Goal: Information Seeking & Learning: Learn about a topic

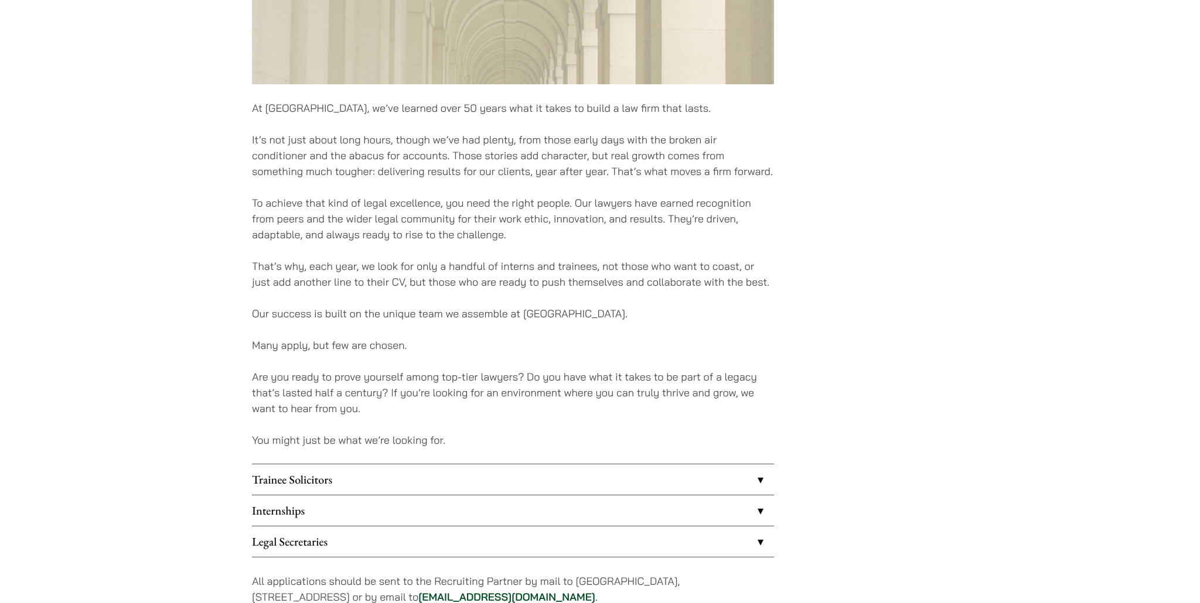
scroll to position [634, 0]
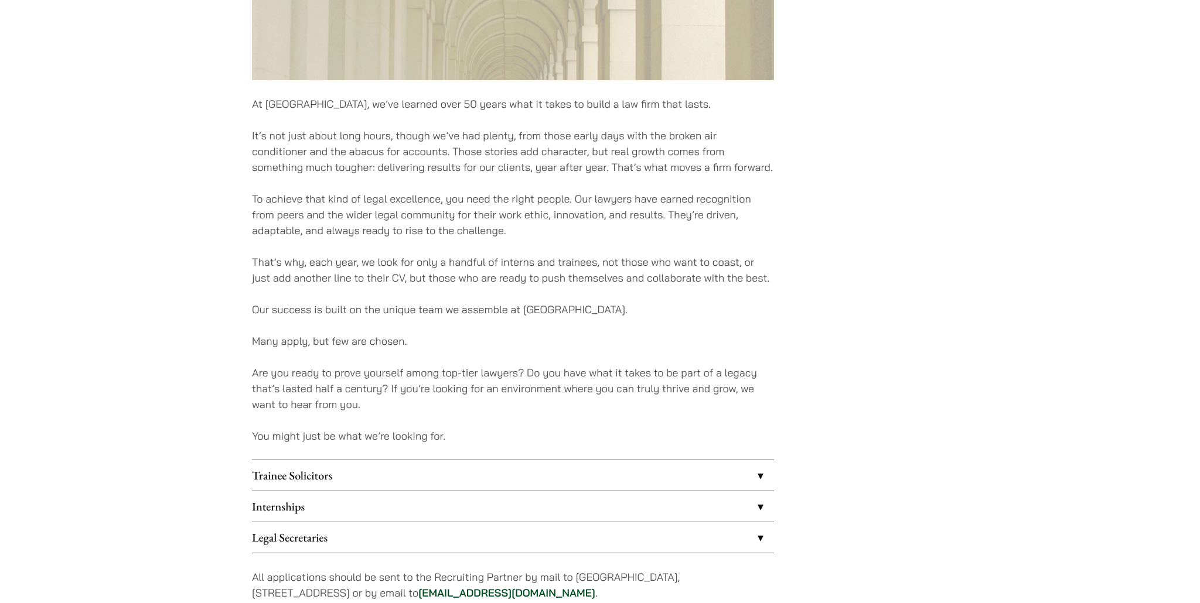
click at [380, 514] on link "Internships" at bounding box center [513, 506] width 522 height 30
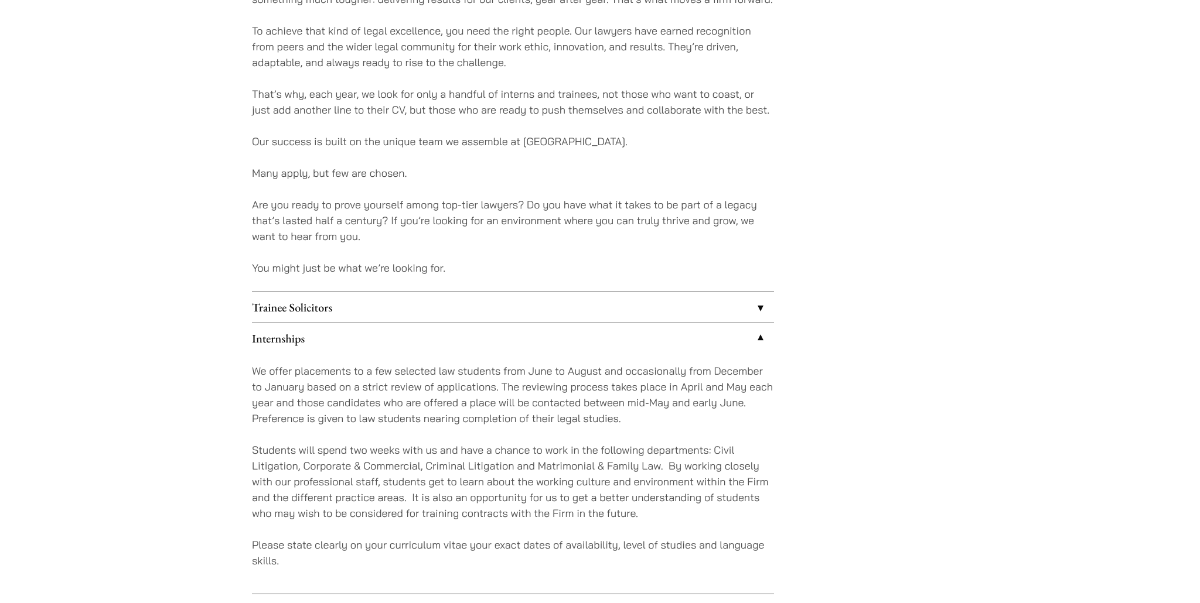
scroll to position [869, 0]
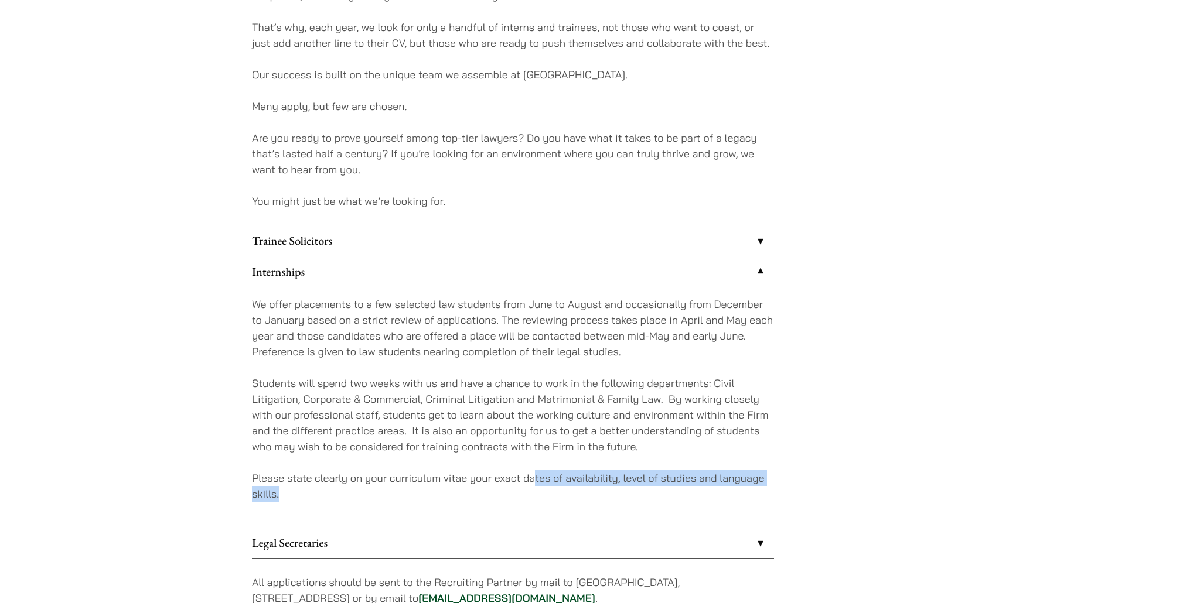
drag, startPoint x: 532, startPoint y: 481, endPoint x: 735, endPoint y: 487, distance: 202.7
click at [735, 487] on p "Please state clearly on your curriculum vitae your exact dates of availability,…" at bounding box center [513, 486] width 522 height 32
click at [735, 486] on p "Please state clearly on your curriculum vitae your exact dates of availability,…" at bounding box center [513, 486] width 522 height 32
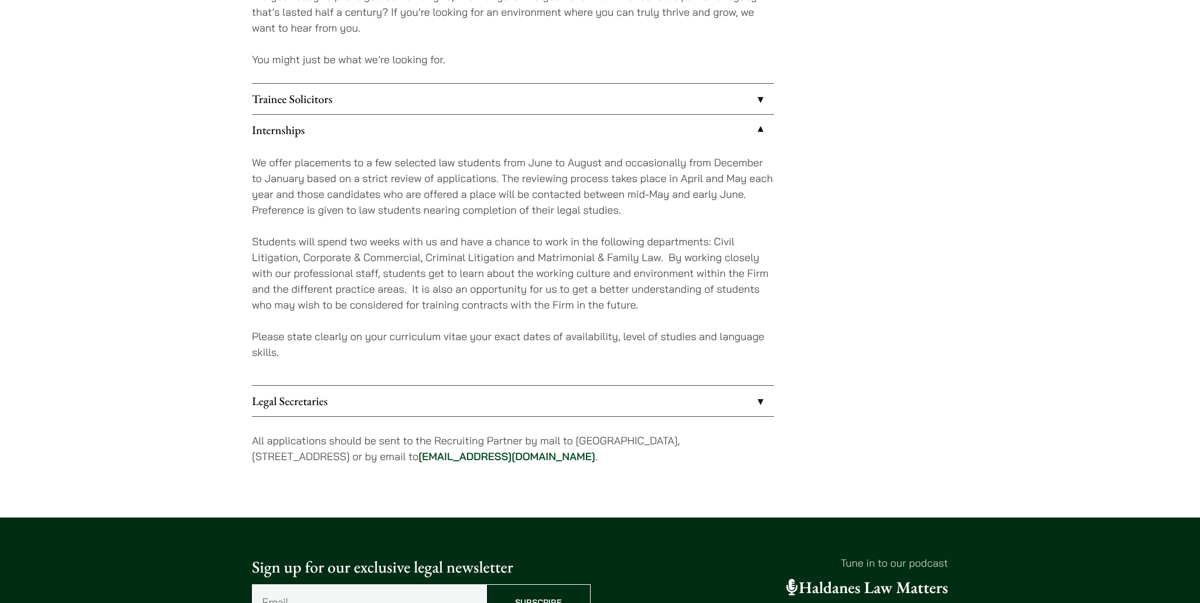
scroll to position [1231, 0]
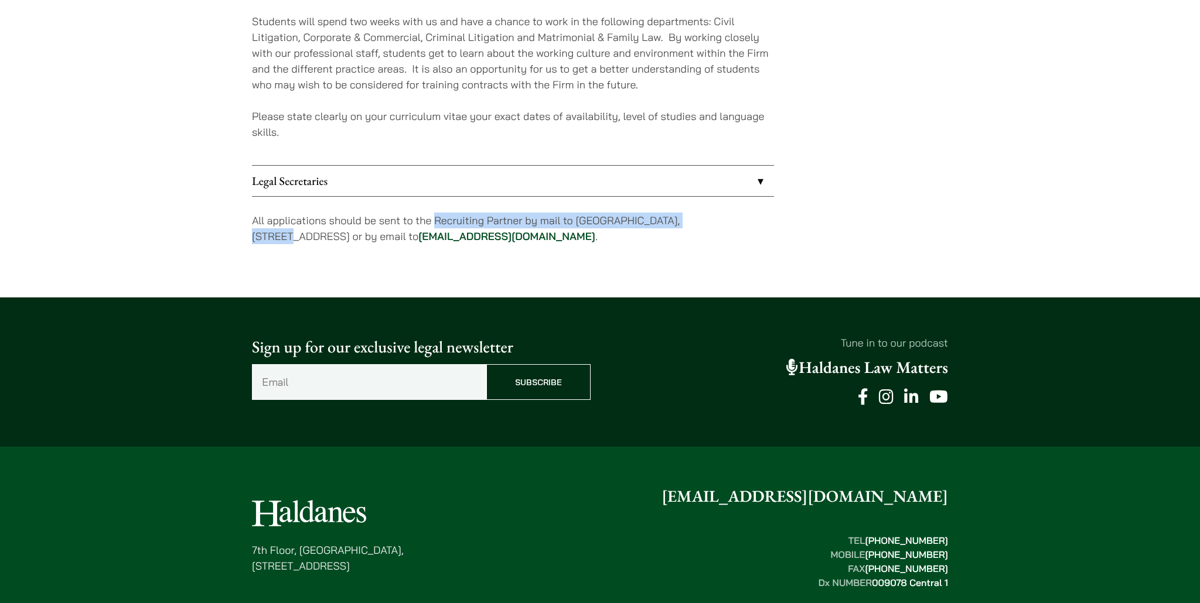
drag, startPoint x: 433, startPoint y: 220, endPoint x: 703, endPoint y: 223, distance: 270.0
click at [703, 223] on p "All applications should be sent to the Recruiting Partner by mail to 7th Floor,…" at bounding box center [513, 229] width 522 height 32
click at [703, 223] on p "All applications should be sent to the Recruiting Partner by mail to [GEOGRAPHI…" at bounding box center [513, 229] width 522 height 32
click at [703, 223] on p "All applications should be sent to the Recruiting Partner by mail to 7th Floor,…" at bounding box center [513, 229] width 522 height 32
click at [736, 188] on link "Legal Secretaries" at bounding box center [513, 181] width 522 height 30
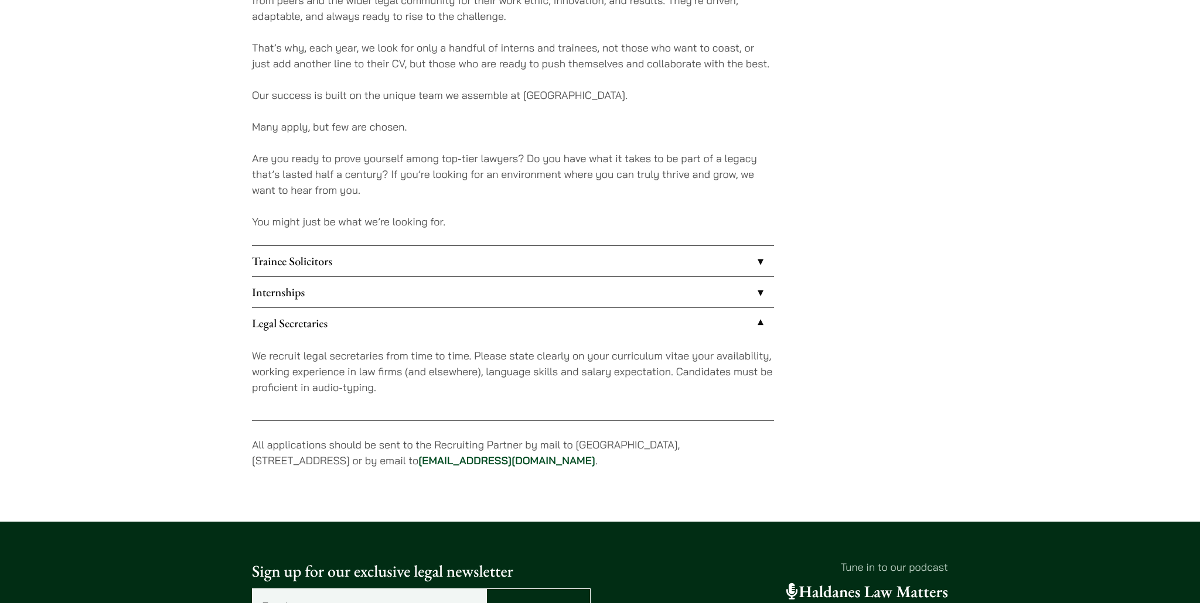
scroll to position [821, 0]
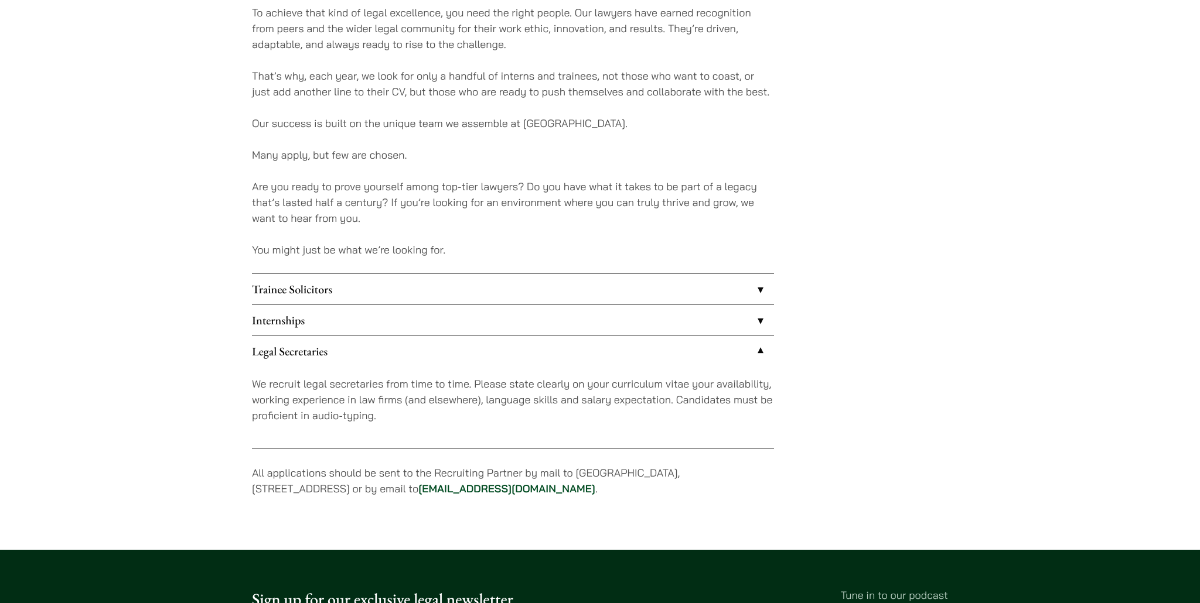
click at [348, 321] on link "Internships" at bounding box center [513, 320] width 522 height 30
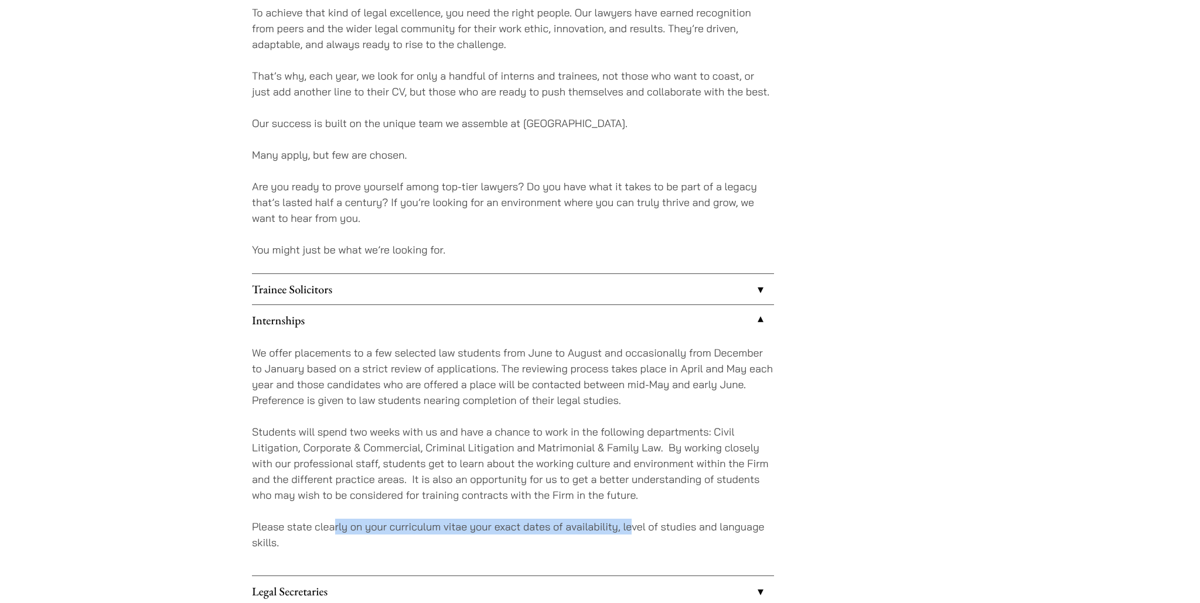
drag, startPoint x: 333, startPoint y: 520, endPoint x: 633, endPoint y: 532, distance: 300.7
click at [633, 532] on p "Please state clearly on your curriculum vitae your exact dates of availability,…" at bounding box center [513, 535] width 522 height 32
drag, startPoint x: 662, startPoint y: 527, endPoint x: 487, endPoint y: 525, distance: 175.7
click at [489, 525] on p "Please state clearly on your curriculum vitae your exact dates of availability,…" at bounding box center [513, 535] width 522 height 32
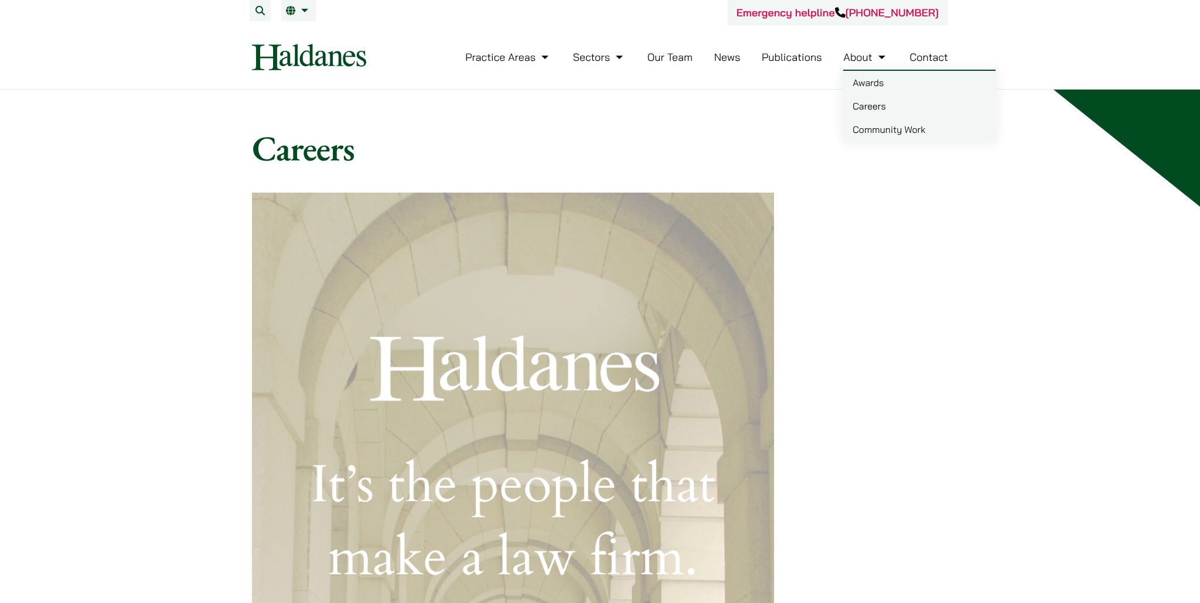
click at [876, 105] on link "Careers" at bounding box center [919, 105] width 152 height 23
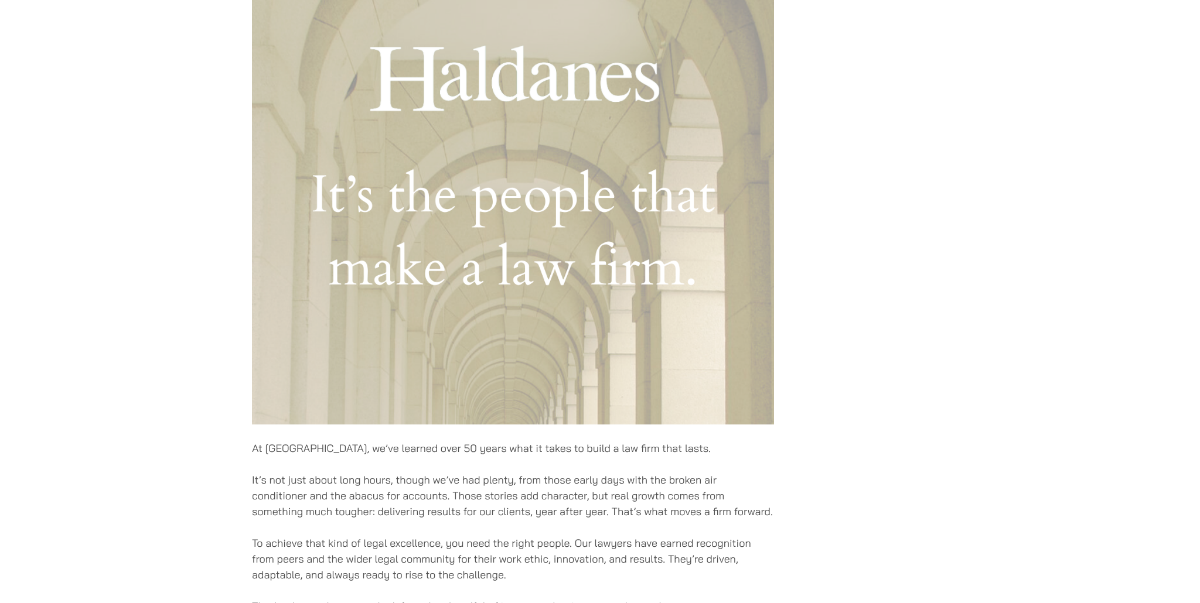
click at [398, 503] on p "It’s not just about long hours, though we’ve had plenty, from those early days …" at bounding box center [513, 495] width 522 height 47
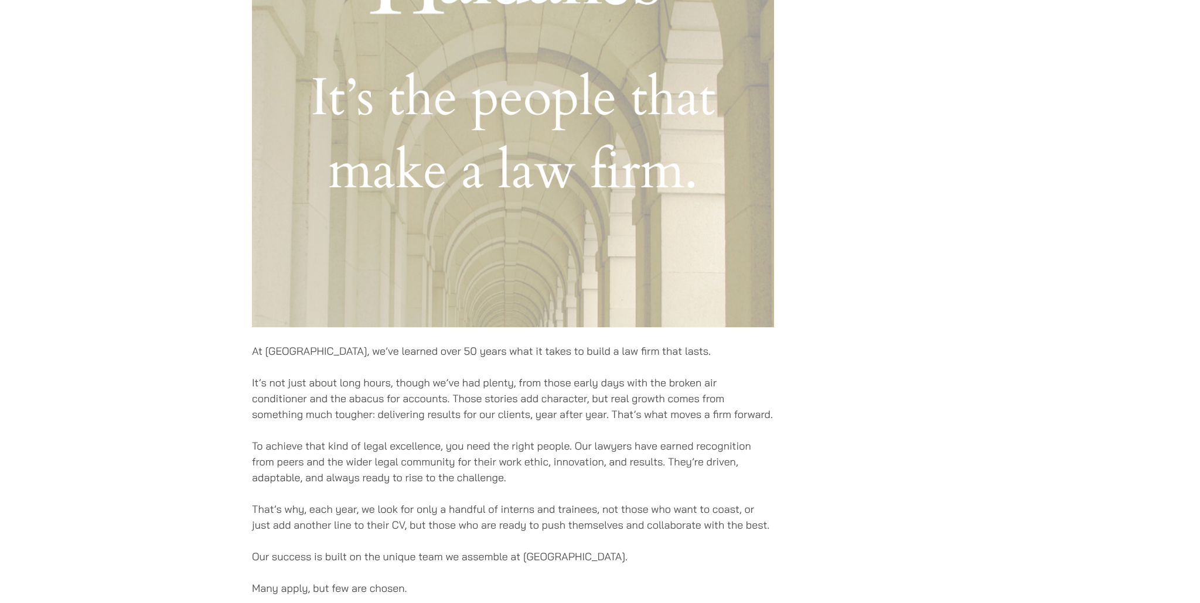
scroll to position [459, 0]
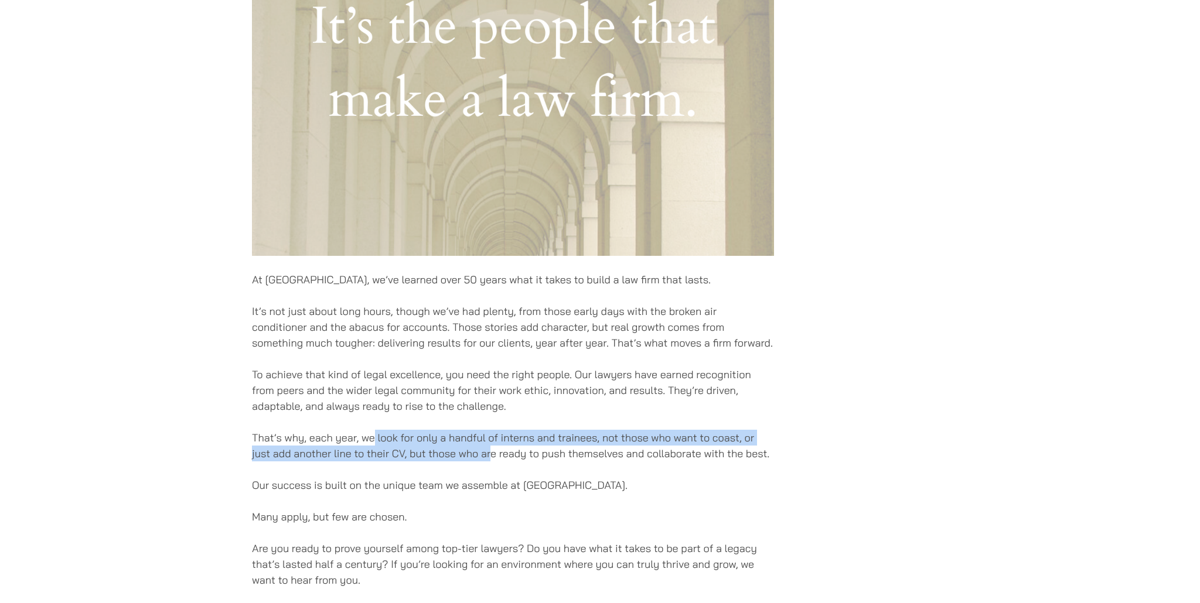
drag, startPoint x: 374, startPoint y: 440, endPoint x: 493, endPoint y: 452, distance: 119.4
click at [493, 452] on p "That’s why, each year, we look for only a handful of interns and trainees, not …" at bounding box center [513, 446] width 522 height 32
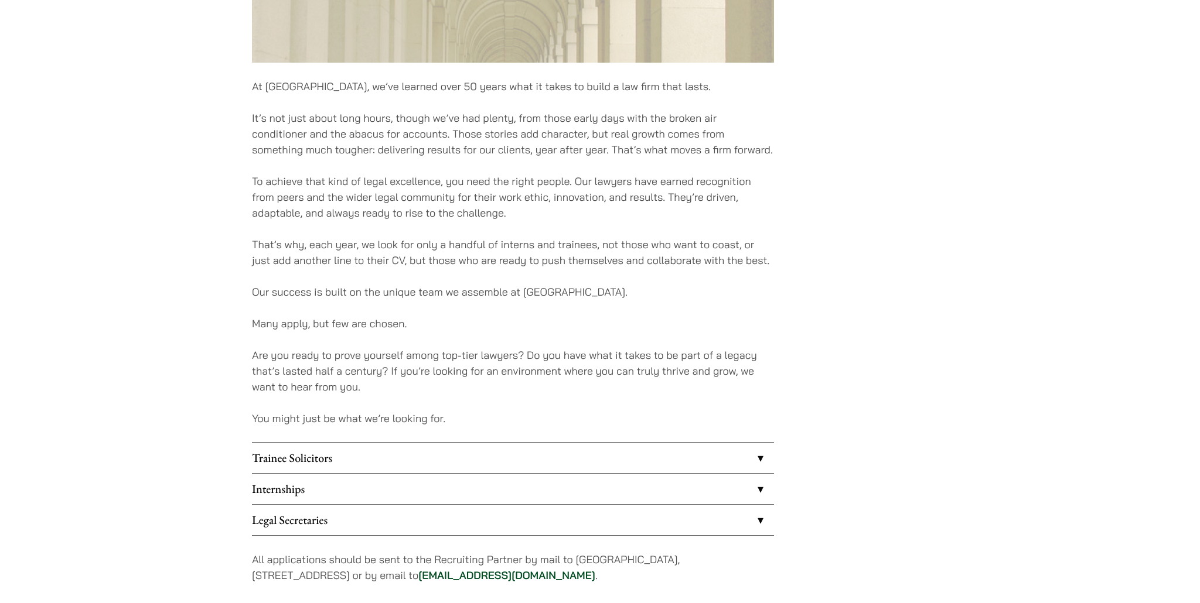
scroll to position [653, 0]
click at [445, 497] on link "Internships" at bounding box center [513, 488] width 522 height 30
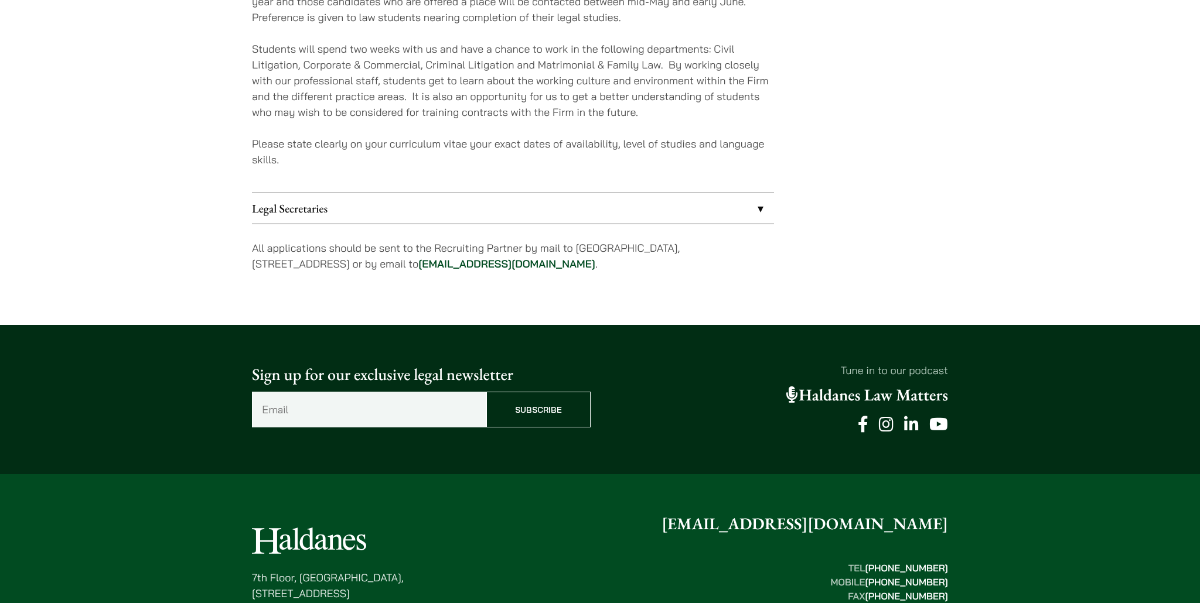
scroll to position [1009, 0]
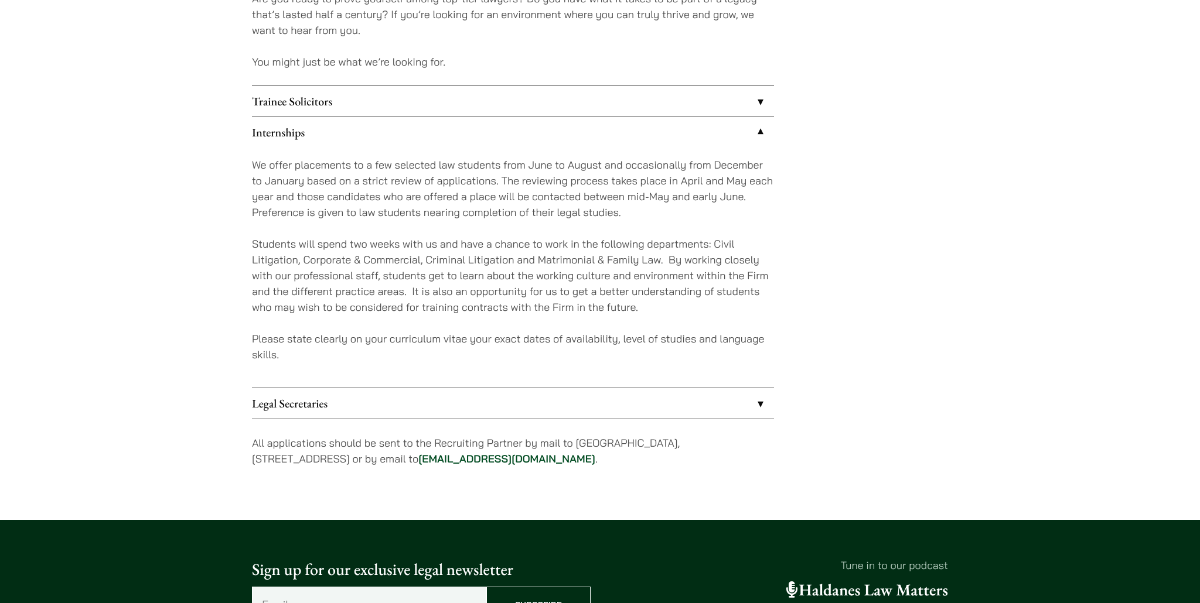
drag, startPoint x: 321, startPoint y: 458, endPoint x: 437, endPoint y: 457, distance: 116.0
click at [437, 457] on p "All applications should be sent to the Recruiting Partner by mail to 7th Floor,…" at bounding box center [513, 451] width 522 height 32
click at [397, 460] on p "All applications should be sent to the Recruiting Partner by mail to 7th Floor,…" at bounding box center [513, 451] width 522 height 32
click at [367, 445] on p "All applications should be sent to the Recruiting Partner by mail to 7th Floor,…" at bounding box center [513, 451] width 522 height 32
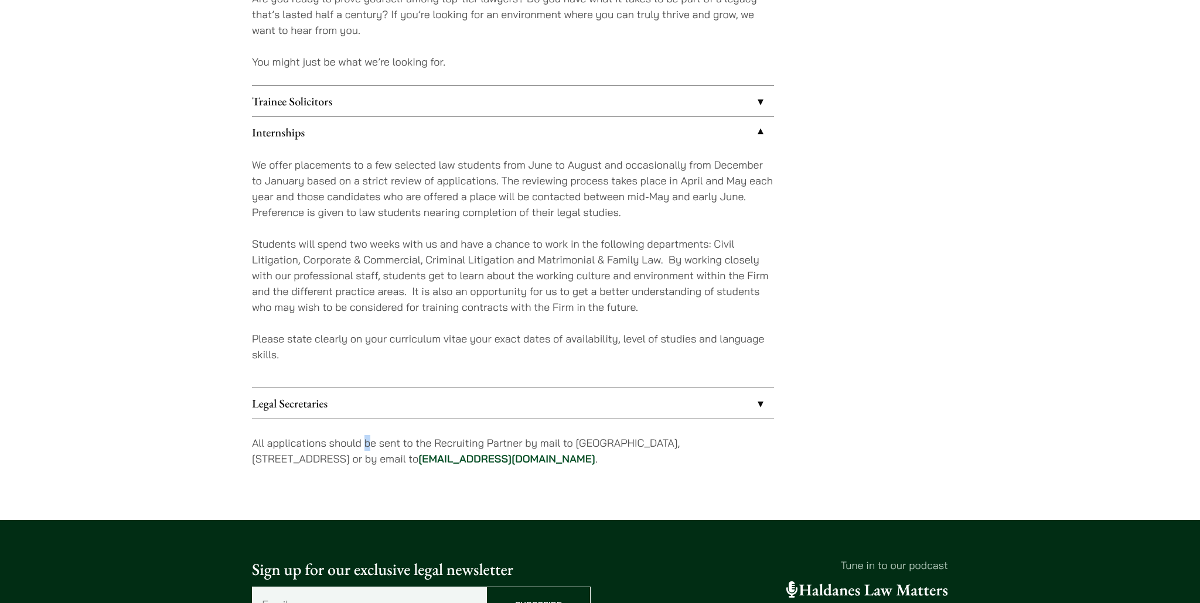
click at [367, 445] on p "All applications should be sent to the Recruiting Partner by mail to 7th Floor,…" at bounding box center [513, 451] width 522 height 32
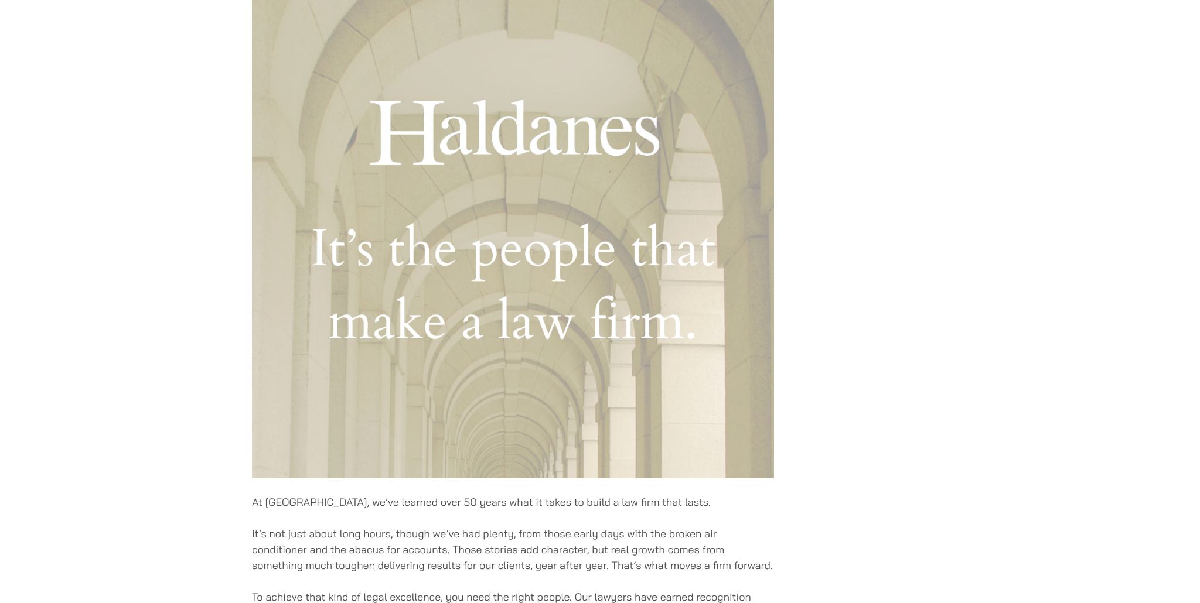
scroll to position [0, 0]
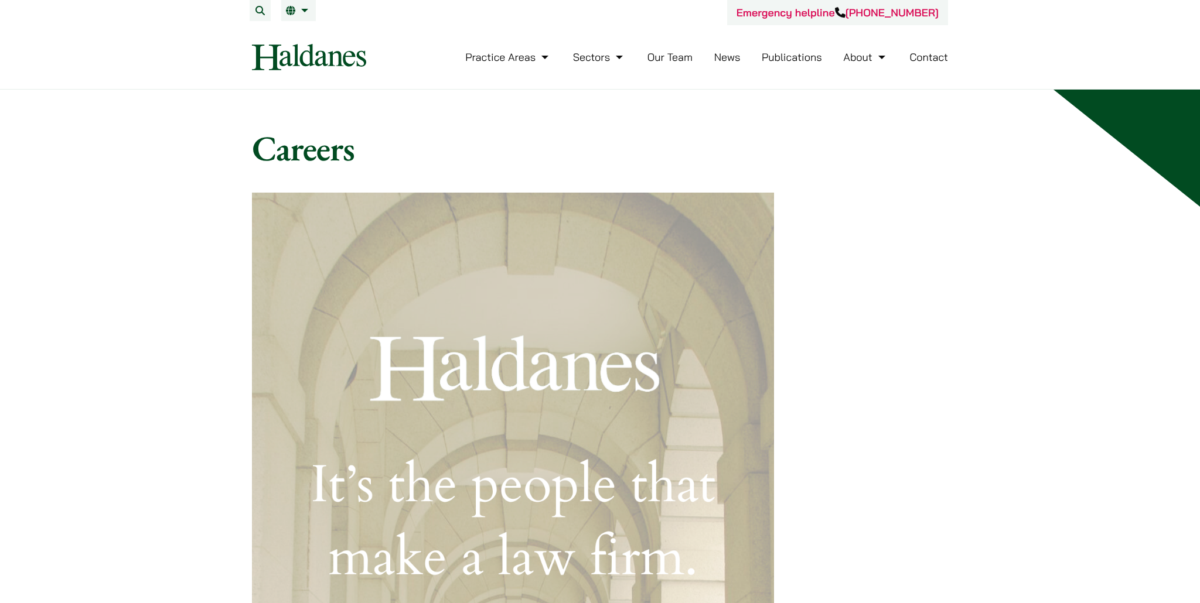
click at [740, 58] on ul "Practice Areas Antitrust and Competition Law Civil Litigation & Dispute Resolut…" at bounding box center [706, 57] width 483 height 25
click at [732, 58] on link "News" at bounding box center [727, 56] width 26 height 13
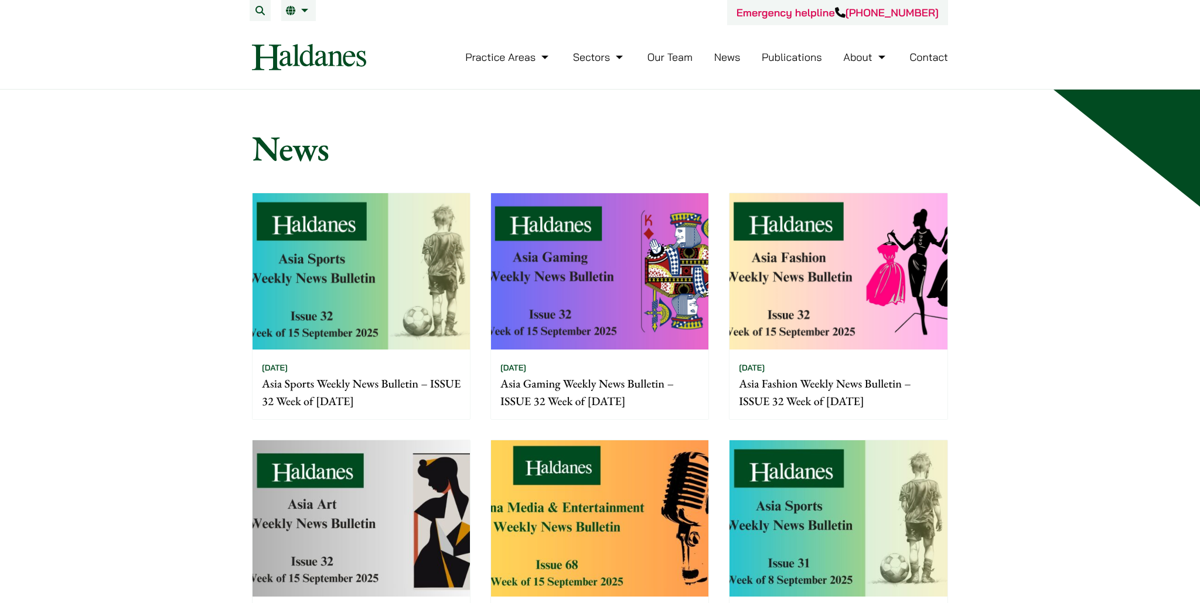
click at [395, 305] on img at bounding box center [360, 271] width 217 height 156
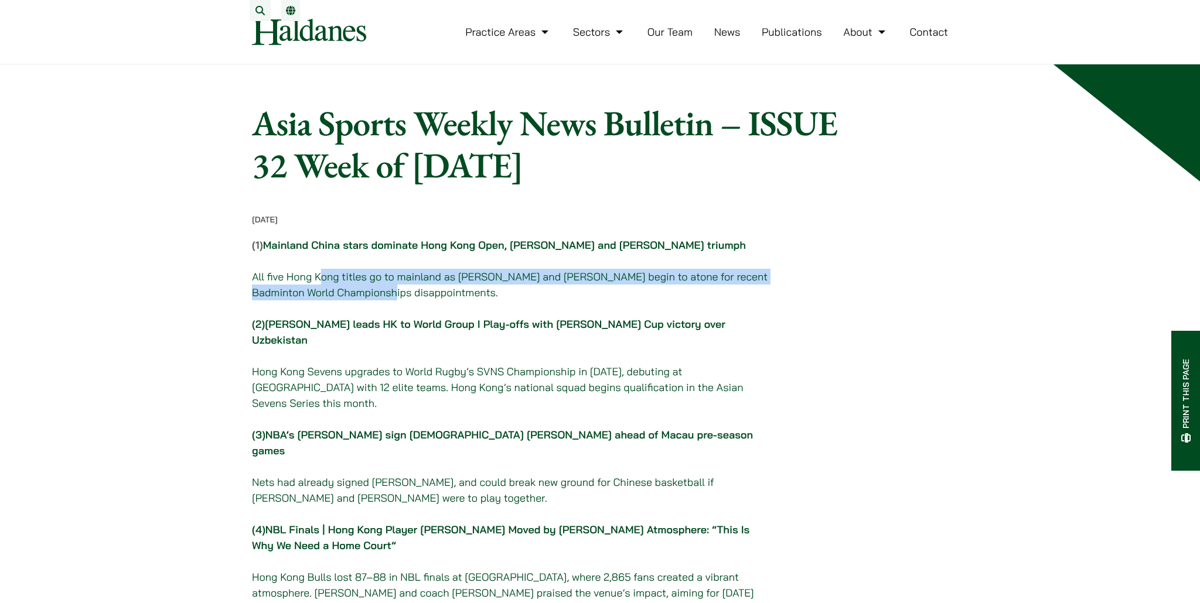
drag, startPoint x: 319, startPoint y: 290, endPoint x: 657, endPoint y: 306, distance: 338.3
click at [657, 300] on p "All five Hong Kong titles go to mainland as Wang and Li begin to atone for rece…" at bounding box center [513, 285] width 522 height 32
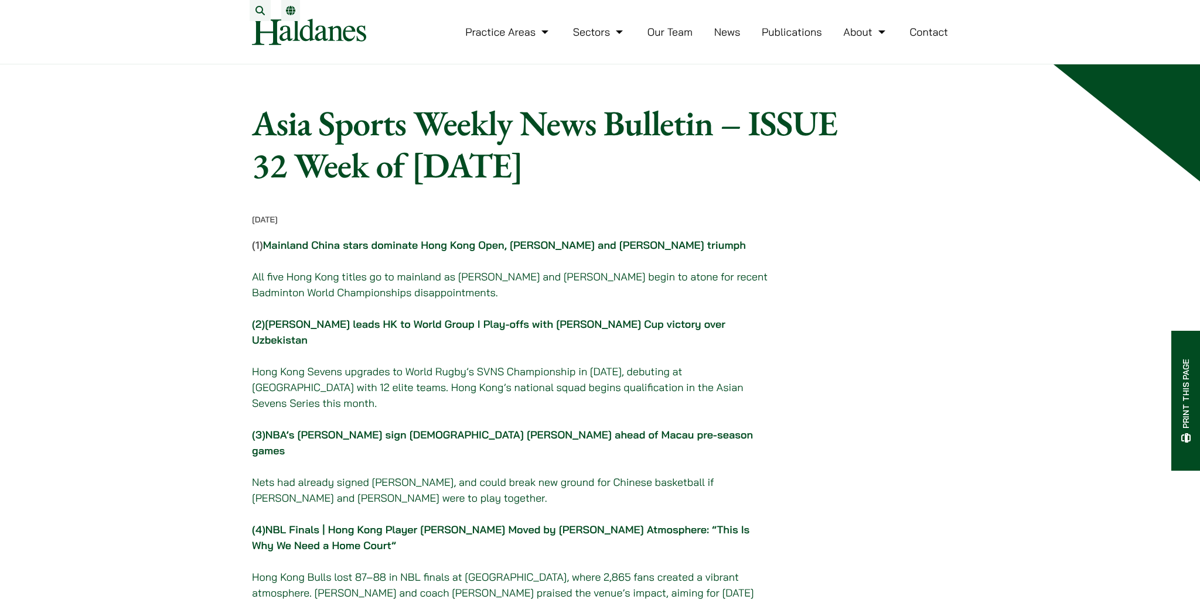
click at [786, 39] on link "Publications" at bounding box center [791, 31] width 60 height 13
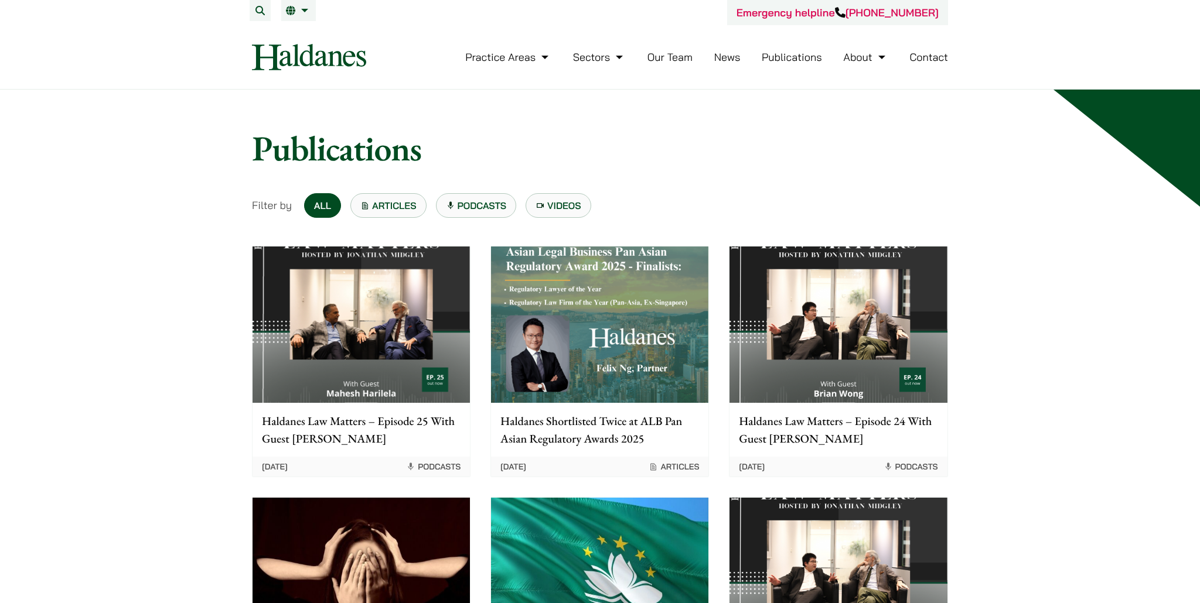
click at [571, 361] on img at bounding box center [599, 325] width 217 height 156
click at [862, 369] on img at bounding box center [837, 325] width 217 height 156
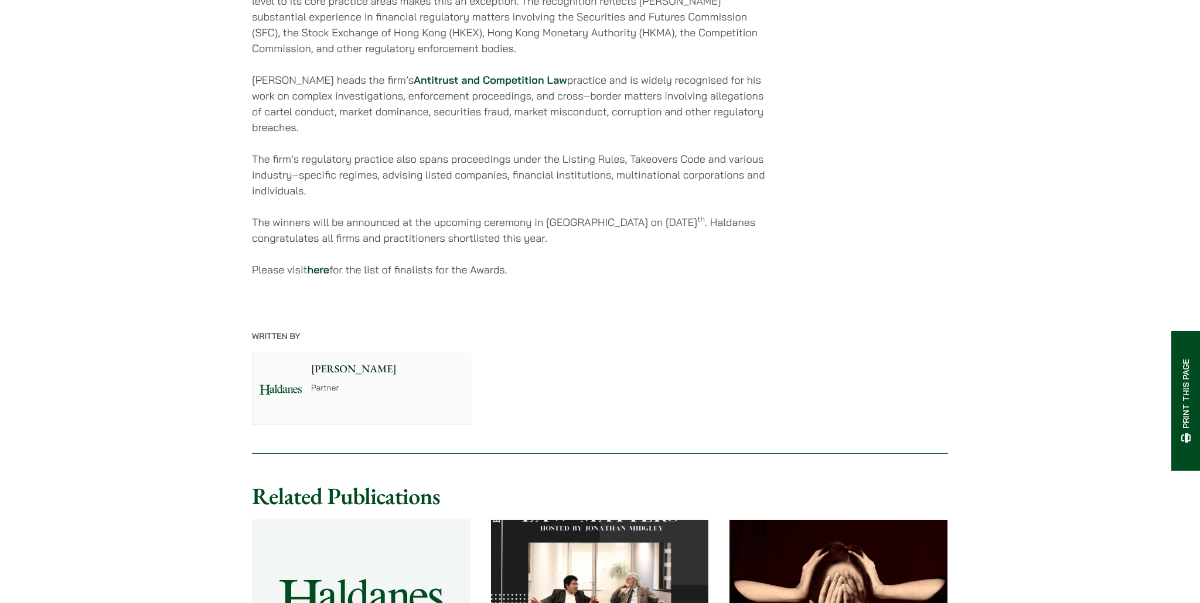
scroll to position [925, 0]
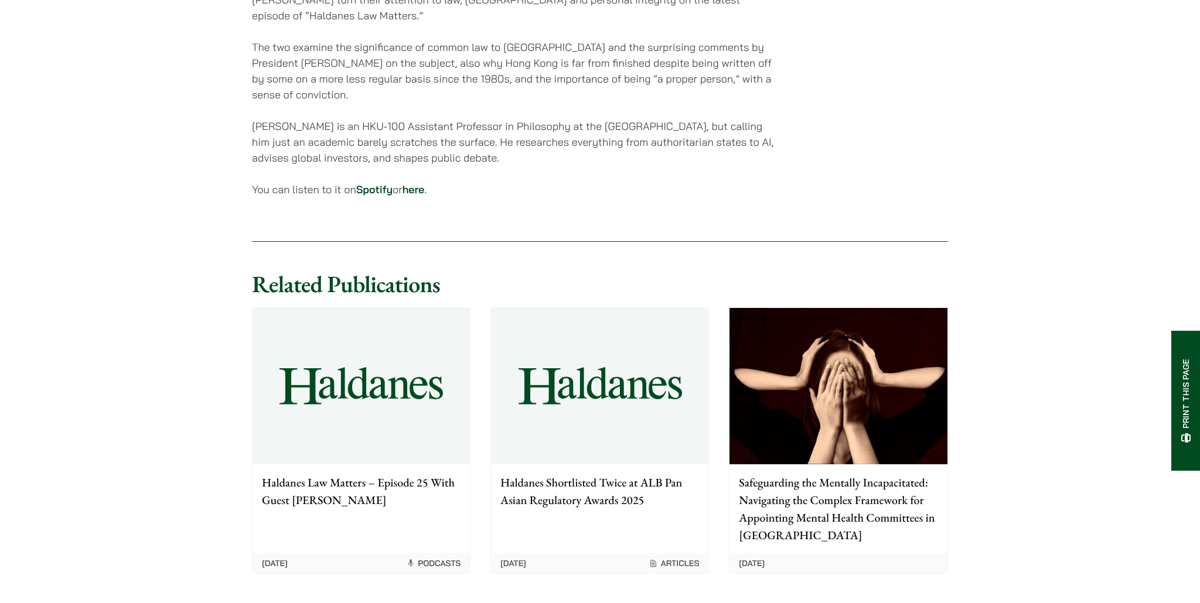
scroll to position [818, 0]
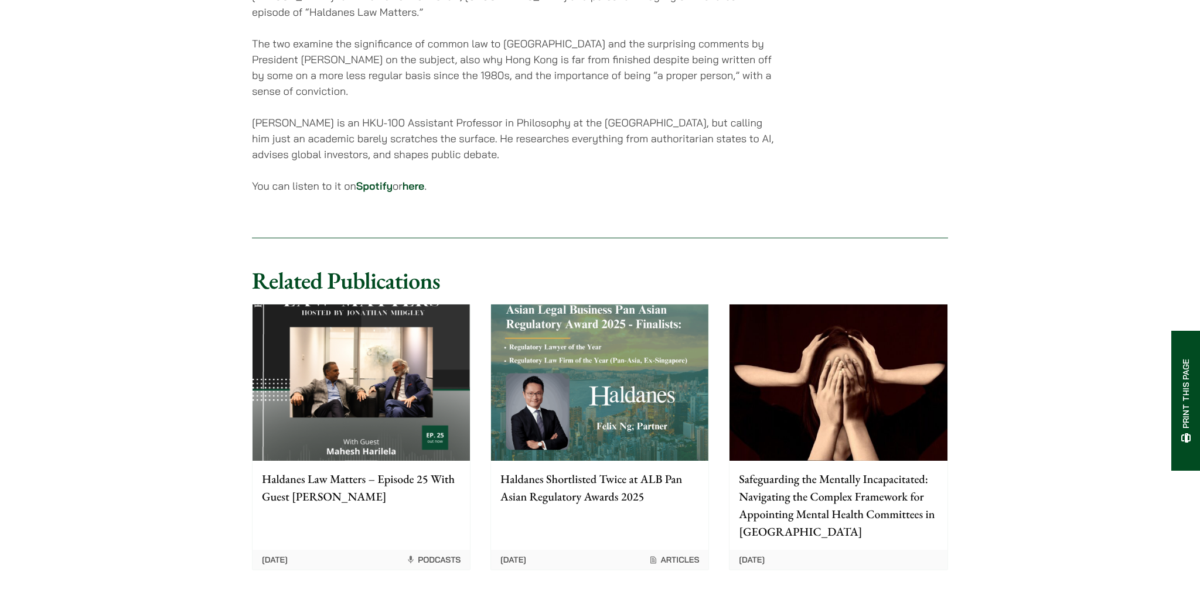
click at [329, 355] on img at bounding box center [360, 383] width 217 height 156
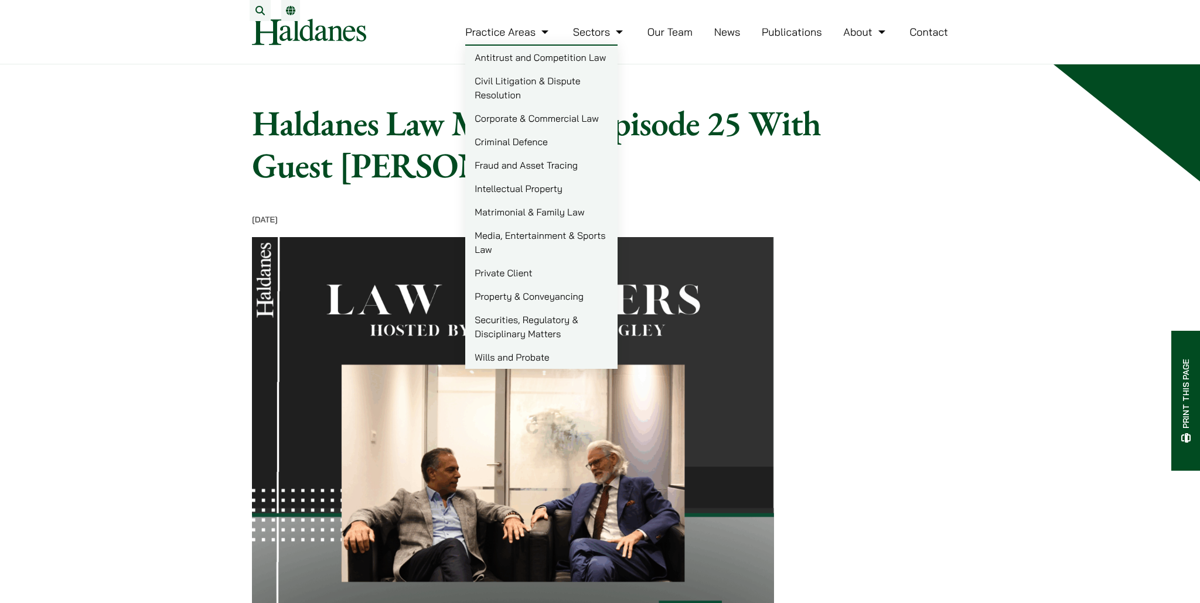
click at [537, 37] on link "Practice Areas" at bounding box center [508, 31] width 86 height 13
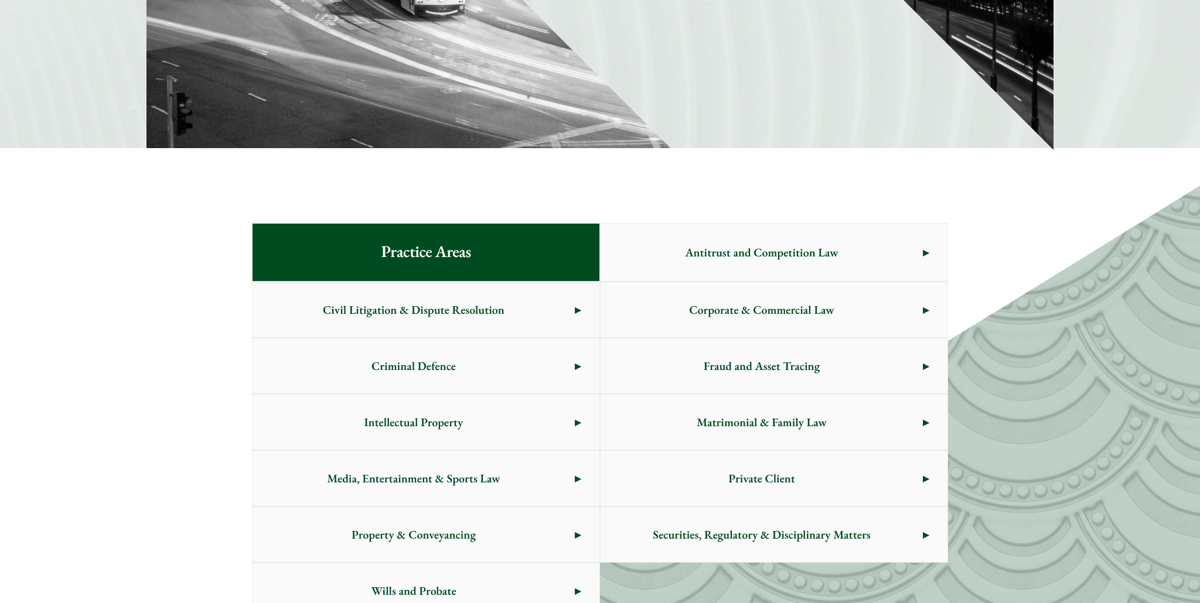
scroll to position [394, 0]
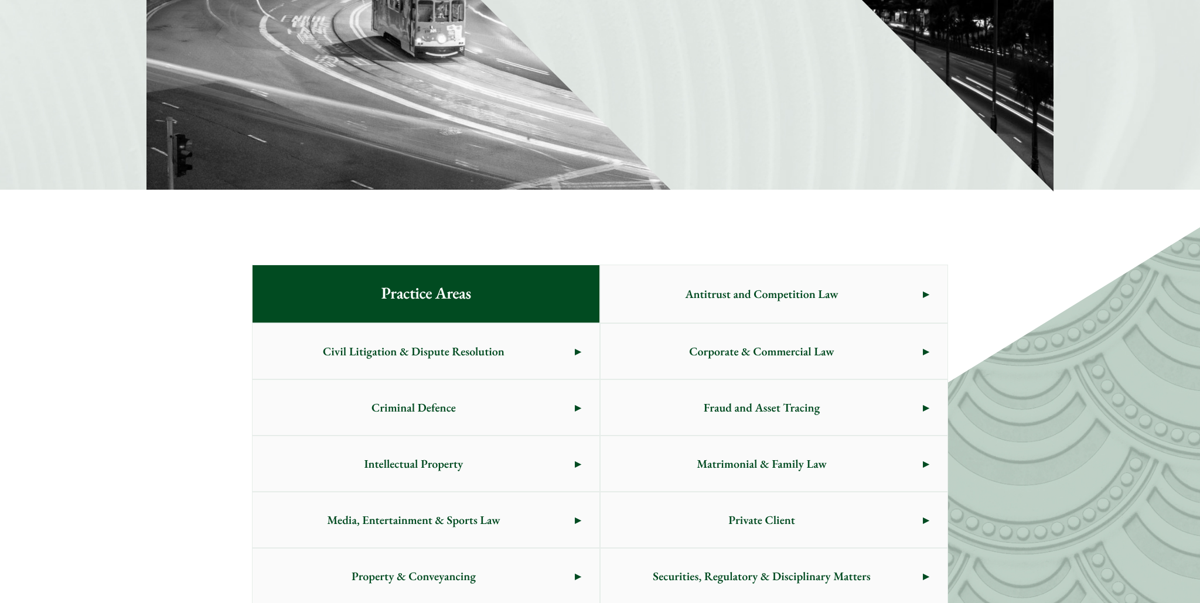
click at [908, 362] on span "Corporate & Commercial Law" at bounding box center [761, 351] width 322 height 55
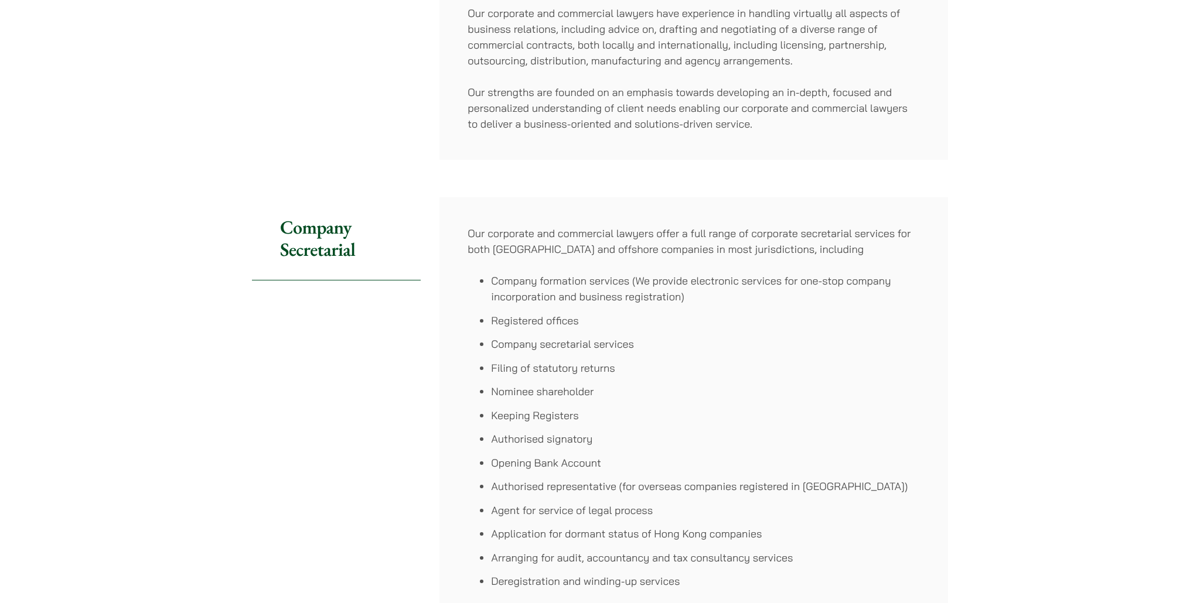
scroll to position [526, 0]
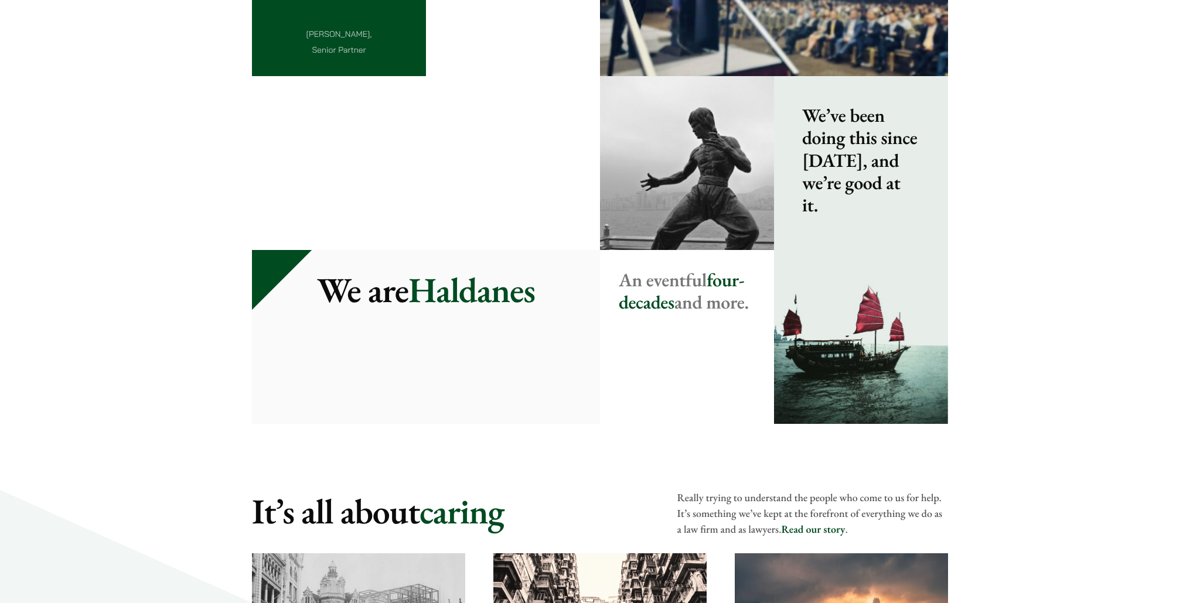
scroll to position [1258, 0]
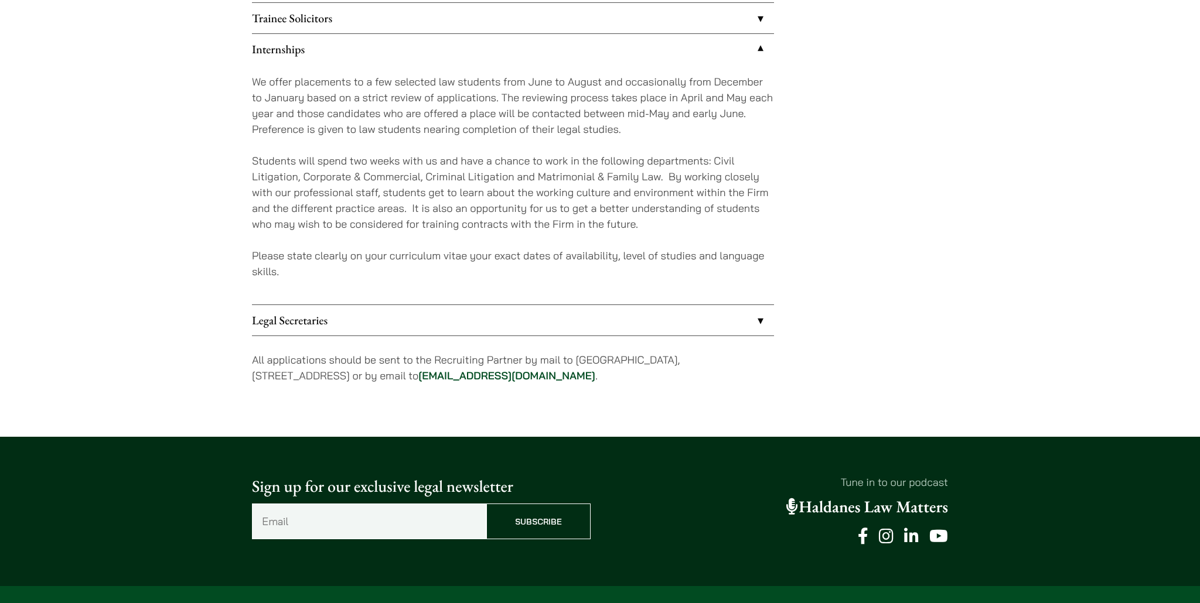
scroll to position [1094, 0]
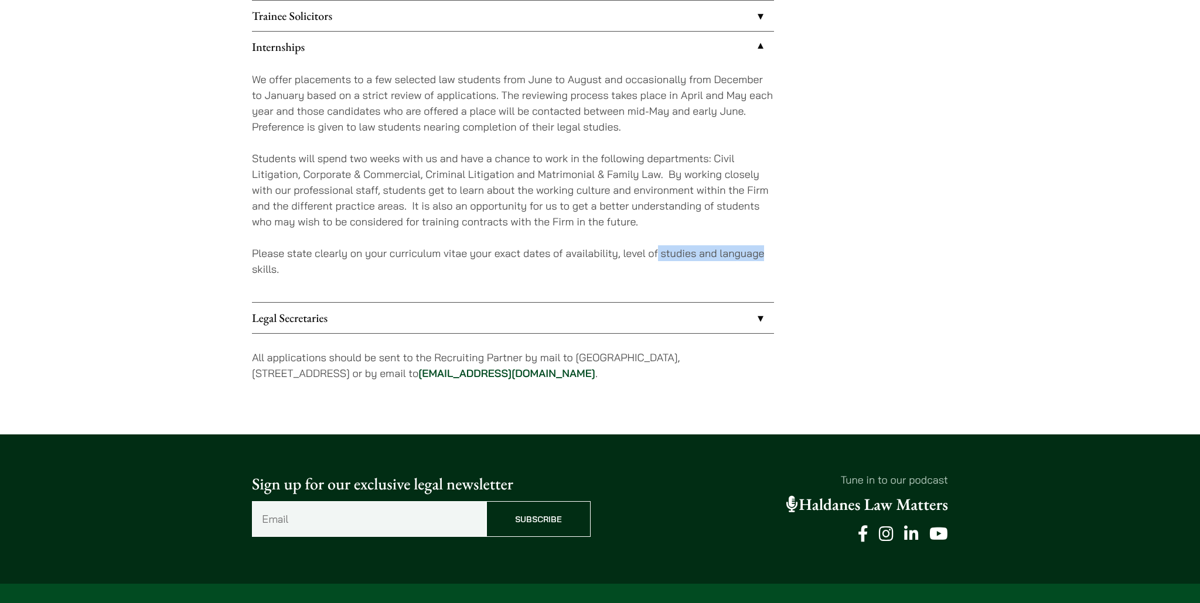
drag, startPoint x: 656, startPoint y: 256, endPoint x: 763, endPoint y: 256, distance: 106.6
click at [763, 256] on p "Please state clearly on your curriculum vitae your exact dates of availability,…" at bounding box center [513, 261] width 522 height 32
drag, startPoint x: 763, startPoint y: 256, endPoint x: 416, endPoint y: 254, distance: 346.2
click at [416, 255] on p "Please state clearly on your curriculum vitae your exact dates of availability,…" at bounding box center [513, 261] width 522 height 32
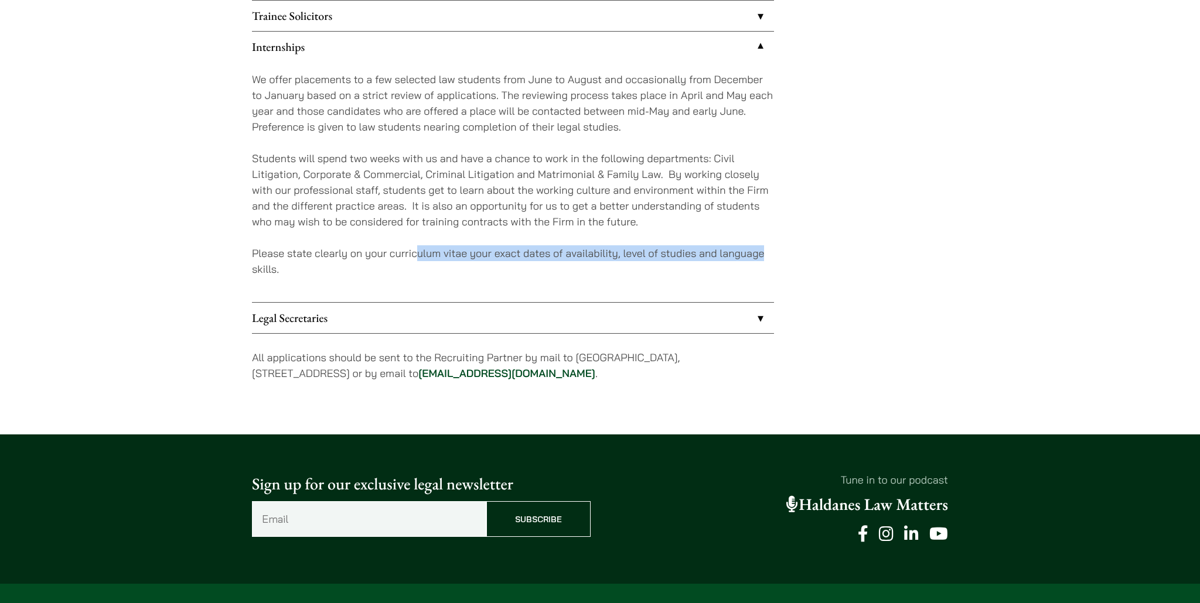
click at [416, 254] on p "Please state clearly on your curriculum vitae your exact dates of availability,…" at bounding box center [513, 261] width 522 height 32
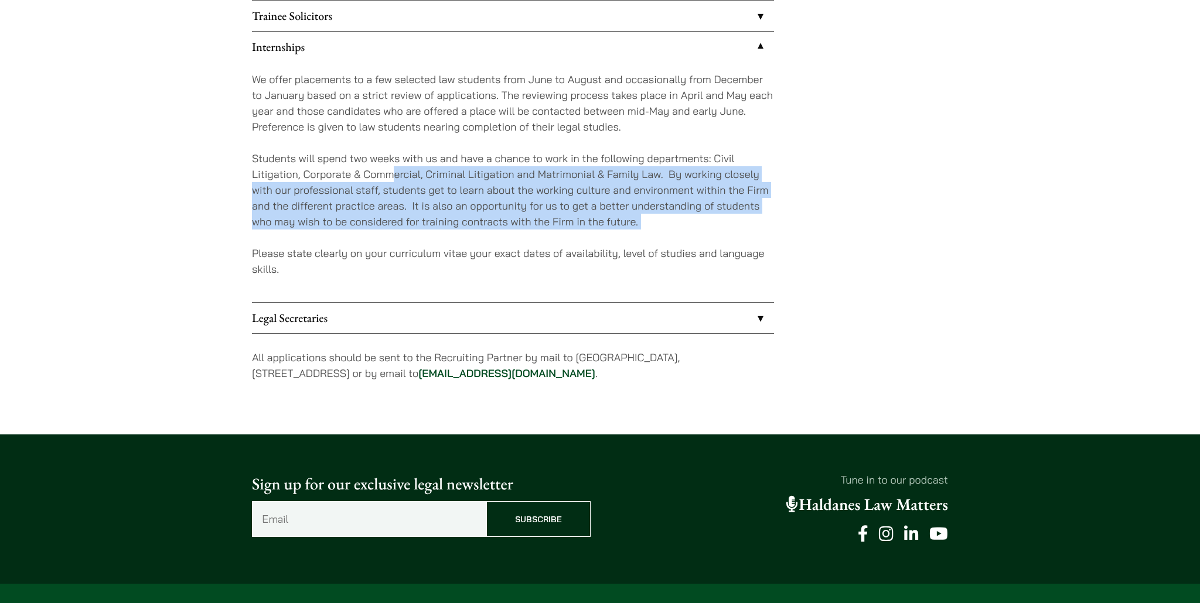
drag, startPoint x: 394, startPoint y: 181, endPoint x: 617, endPoint y: 231, distance: 228.7
click at [617, 231] on div "We offer placements to a few selected law students from June to August and occa…" at bounding box center [513, 182] width 522 height 240
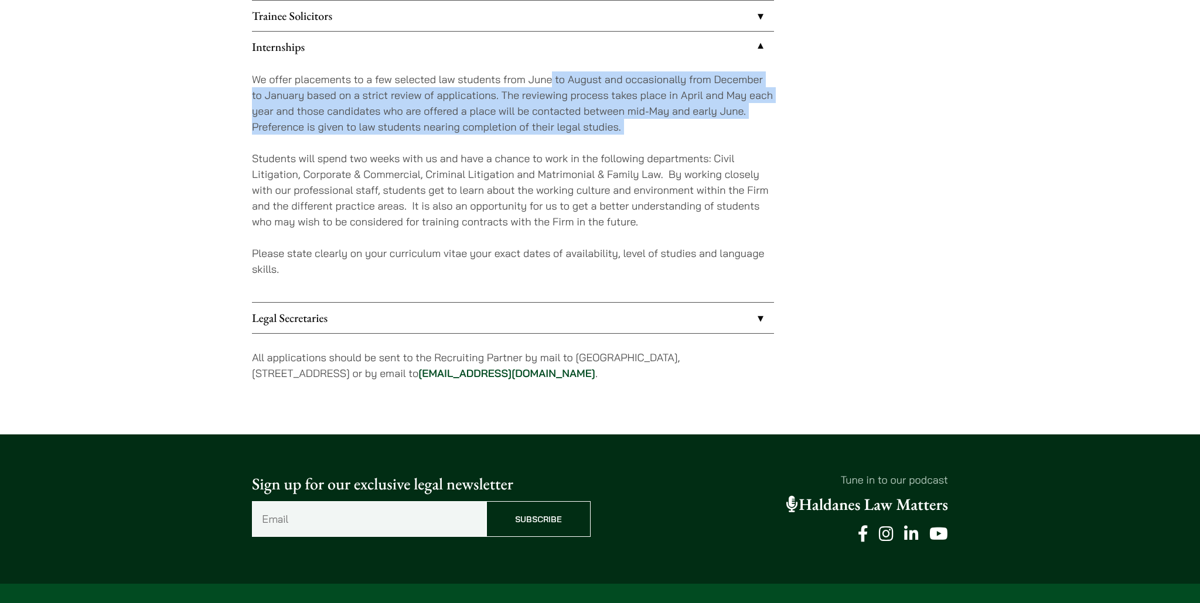
drag, startPoint x: 549, startPoint y: 84, endPoint x: 616, endPoint y: 138, distance: 85.8
click at [616, 138] on div "We offer placements to a few selected law students from June to August and occa…" at bounding box center [513, 182] width 522 height 240
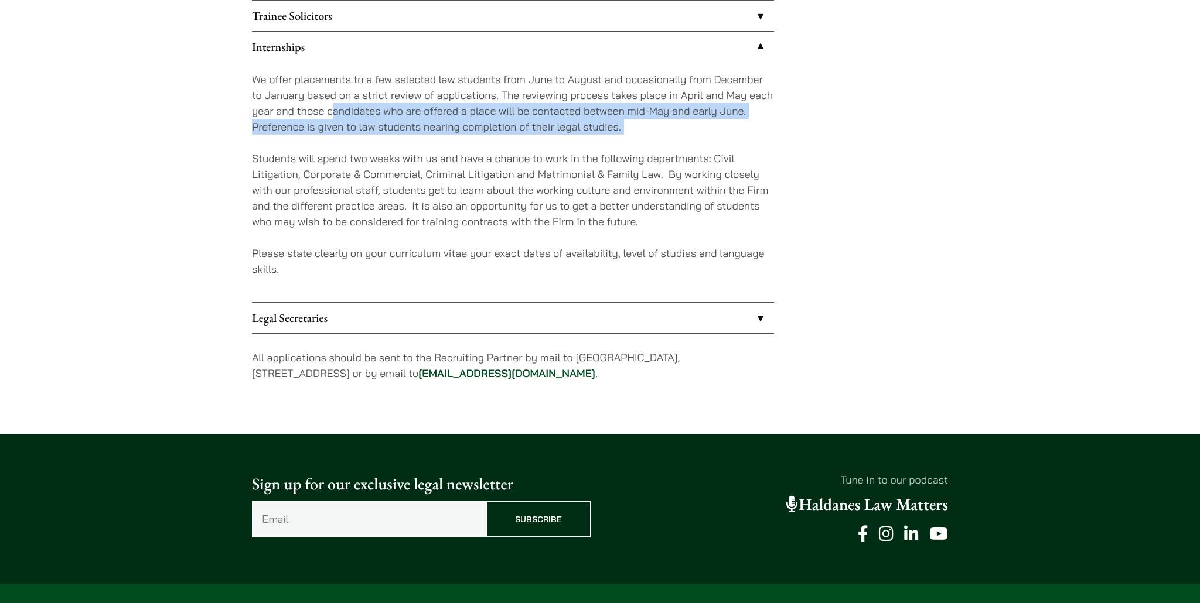
drag, startPoint x: 628, startPoint y: 138, endPoint x: 334, endPoint y: 108, distance: 295.6
click at [334, 108] on div "We offer placements to a few selected law students from June to August and occa…" at bounding box center [513, 182] width 522 height 240
click at [334, 108] on p "We offer placements to a few selected law students from June to August and occa…" at bounding box center [513, 102] width 522 height 63
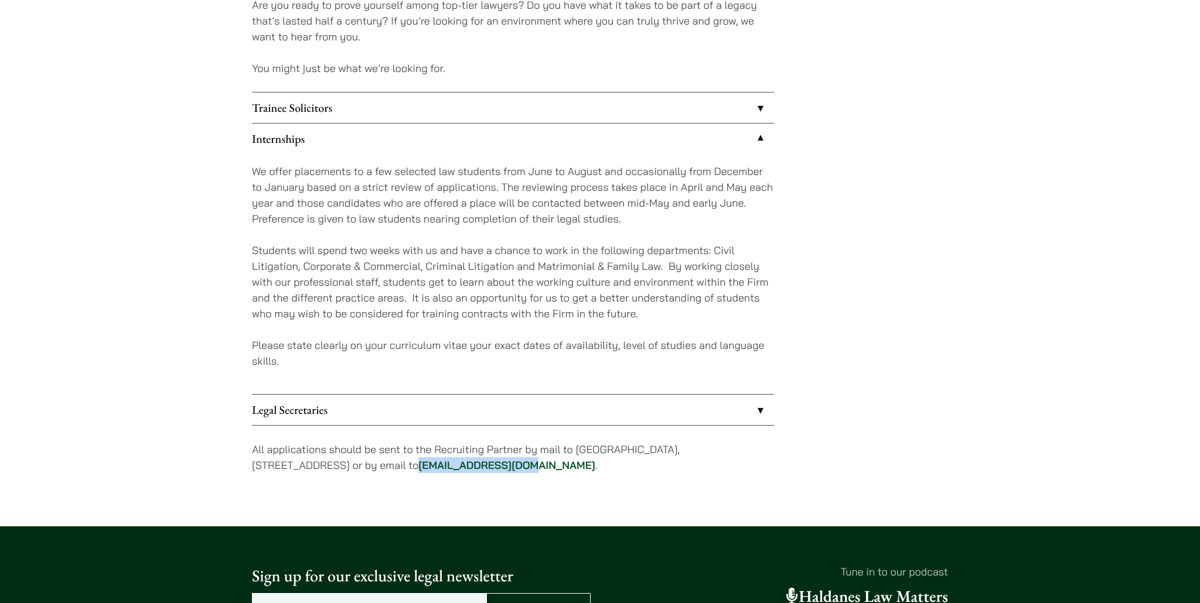
scroll to position [989, 0]
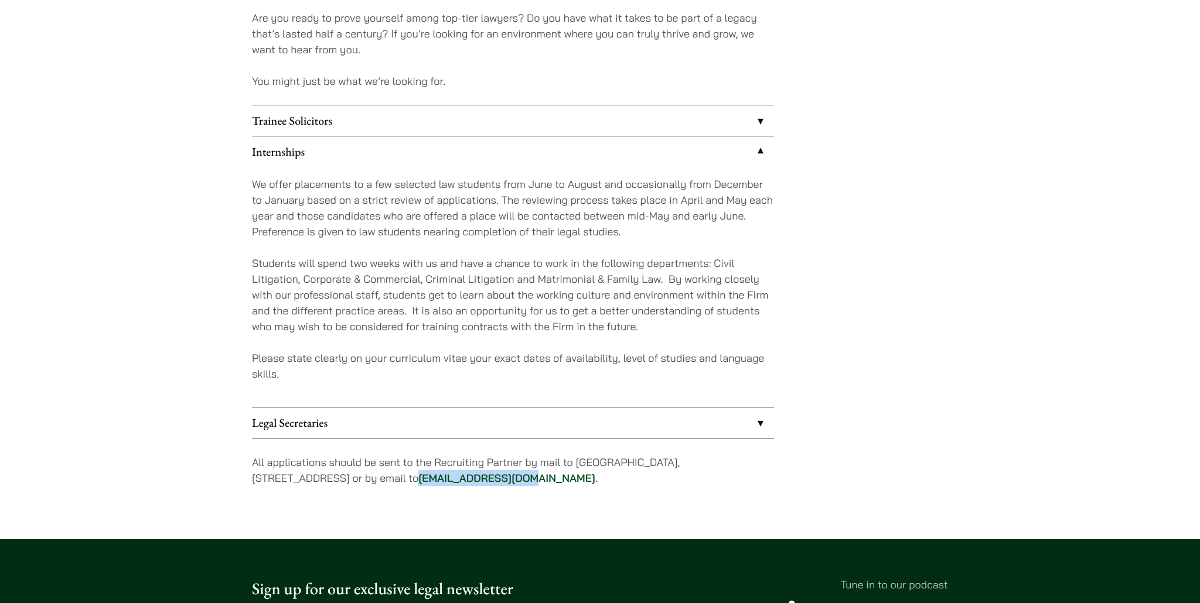
click at [509, 128] on link "Trainee Solicitors" at bounding box center [513, 120] width 522 height 30
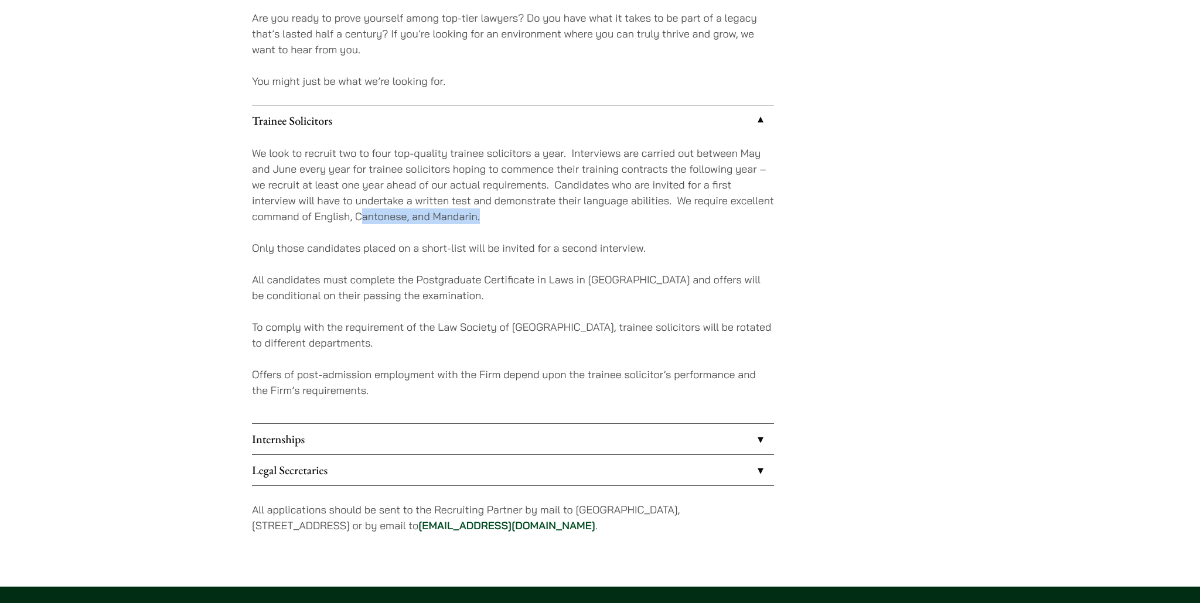
drag, startPoint x: 361, startPoint y: 217, endPoint x: 539, endPoint y: 217, distance: 177.5
click at [538, 217] on p "We look to recruit two to four top-quality trainee solicitors a year. Interview…" at bounding box center [513, 184] width 522 height 79
click at [539, 217] on p "We look to recruit two to four top-quality trainee solicitors a year. Interview…" at bounding box center [513, 184] width 522 height 79
